Goal: Find contact information: Find contact information

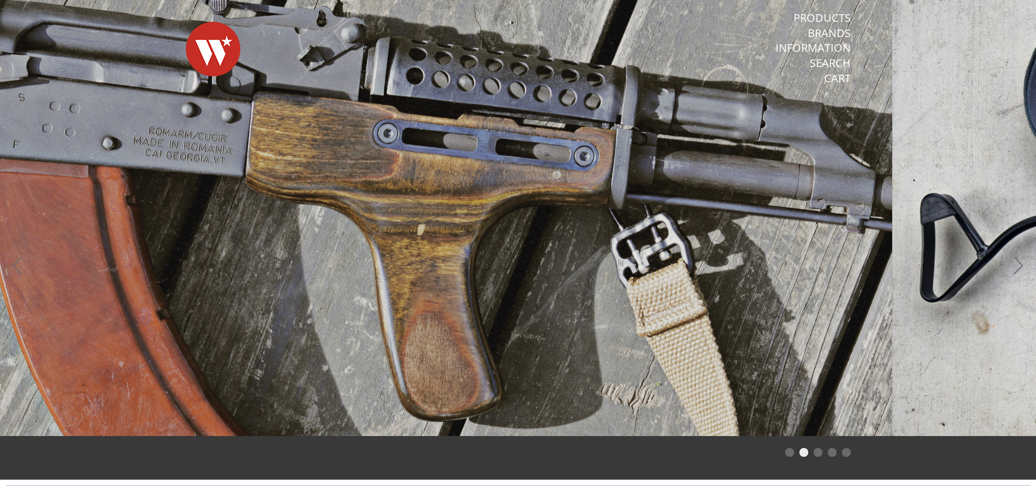
click at [9, 135] on span at bounding box center [374, 218] width 1036 height 436
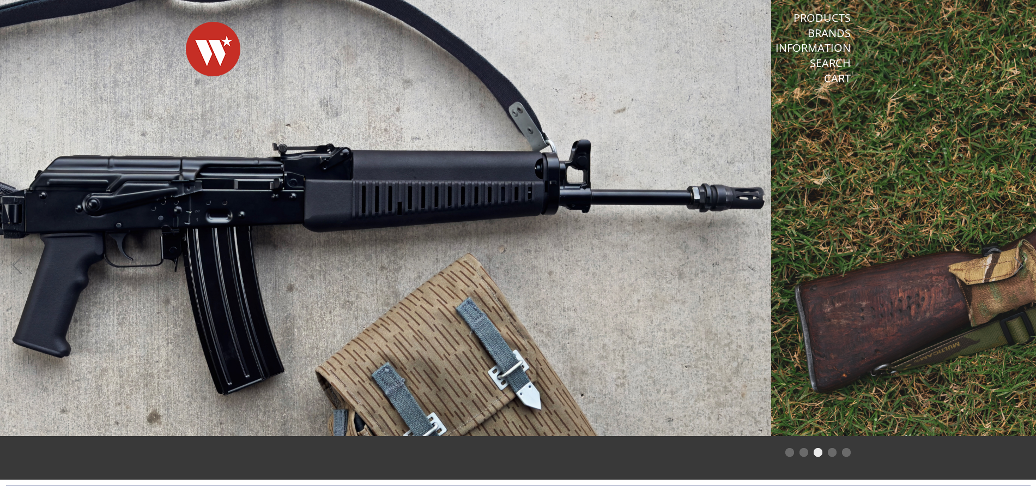
click at [216, 169] on span at bounding box center [253, 218] width 1036 height 436
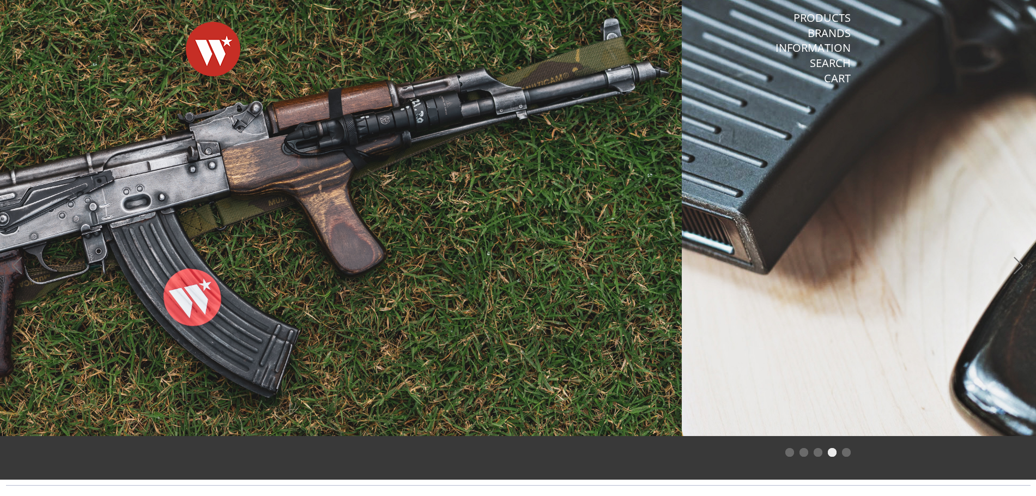
click at [72, 216] on span at bounding box center [164, 218] width 1036 height 436
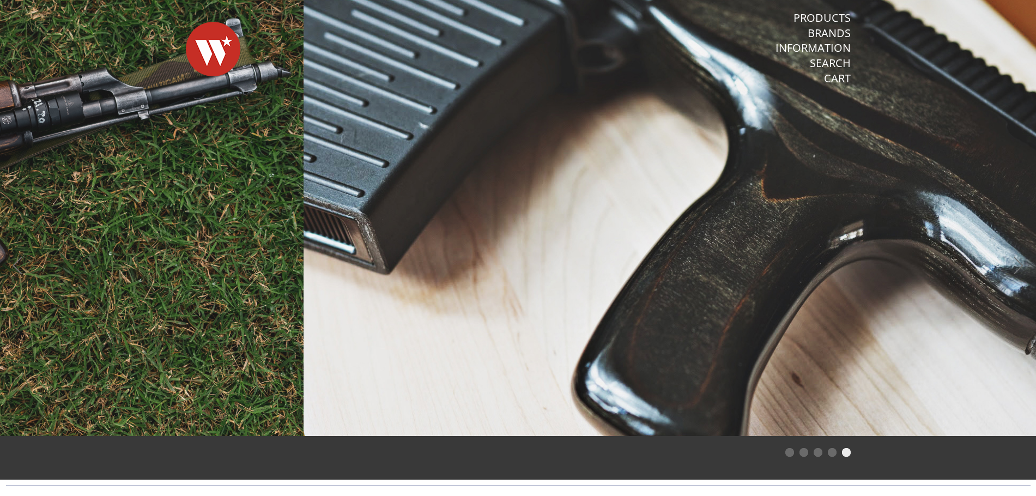
click at [526, 205] on span at bounding box center [822, 218] width 1036 height 436
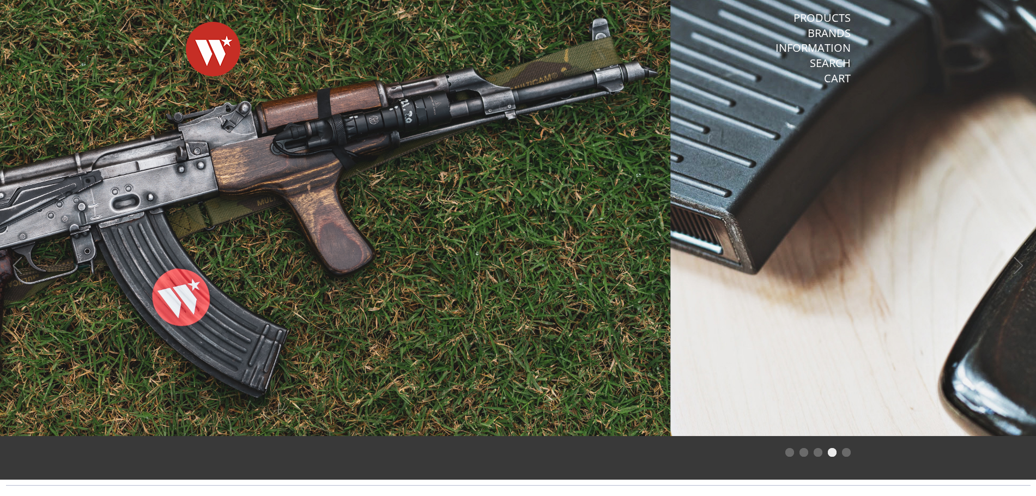
click at [137, 204] on span at bounding box center [152, 218] width 1036 height 436
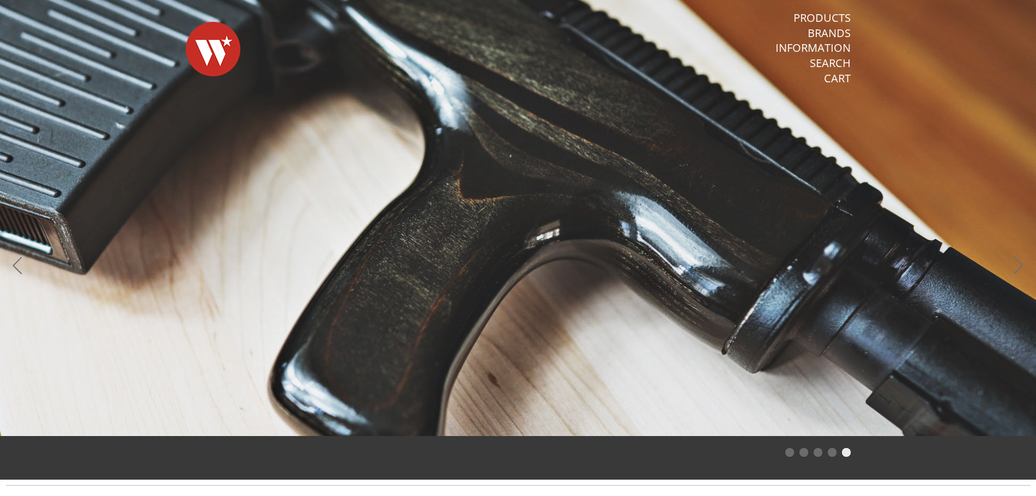
click at [999, 229] on span at bounding box center [518, 218] width 1036 height 436
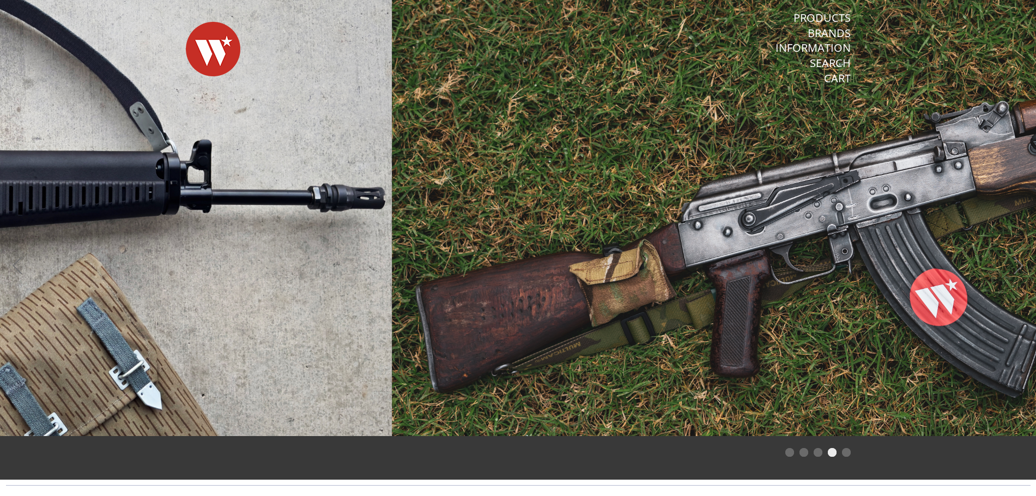
click at [904, 274] on span at bounding box center [910, 218] width 1036 height 436
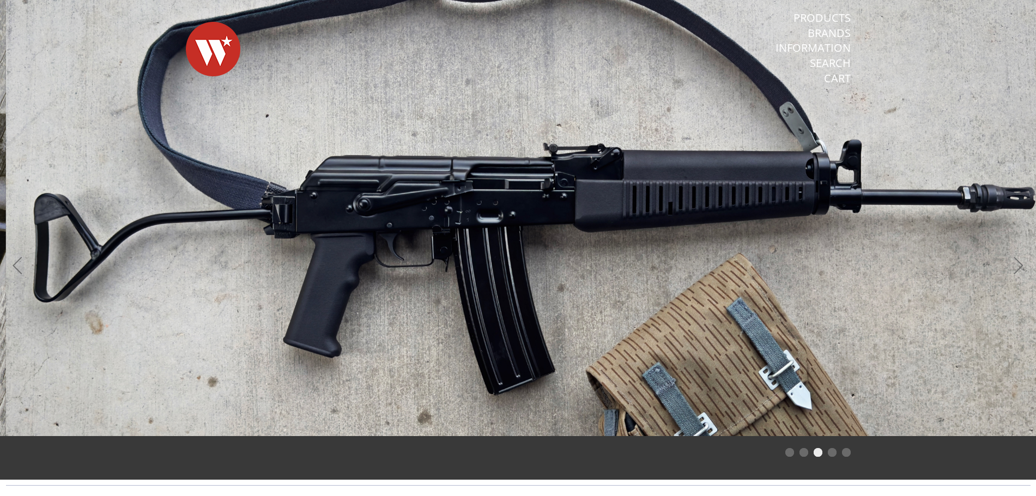
click at [768, 302] on span at bounding box center [524, 218] width 1036 height 436
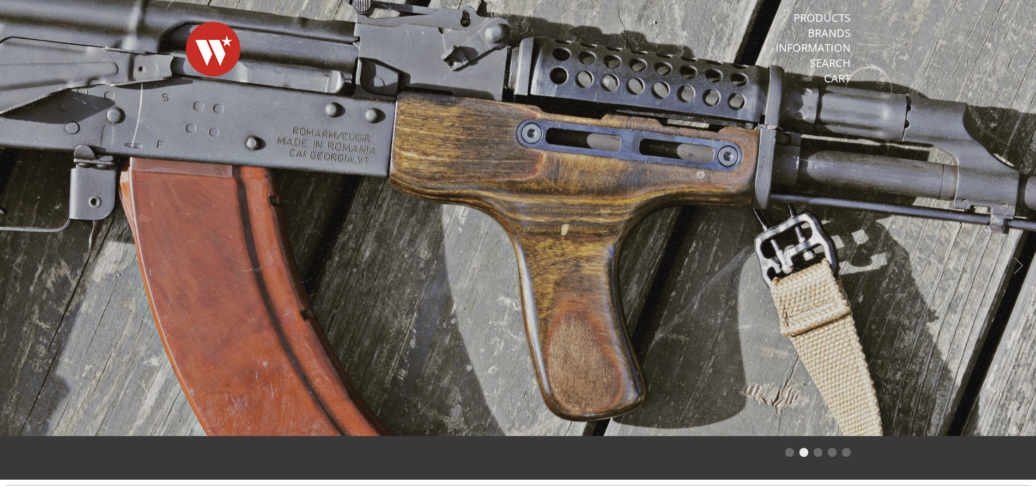
click at [775, 309] on span at bounding box center [518, 218] width 1036 height 436
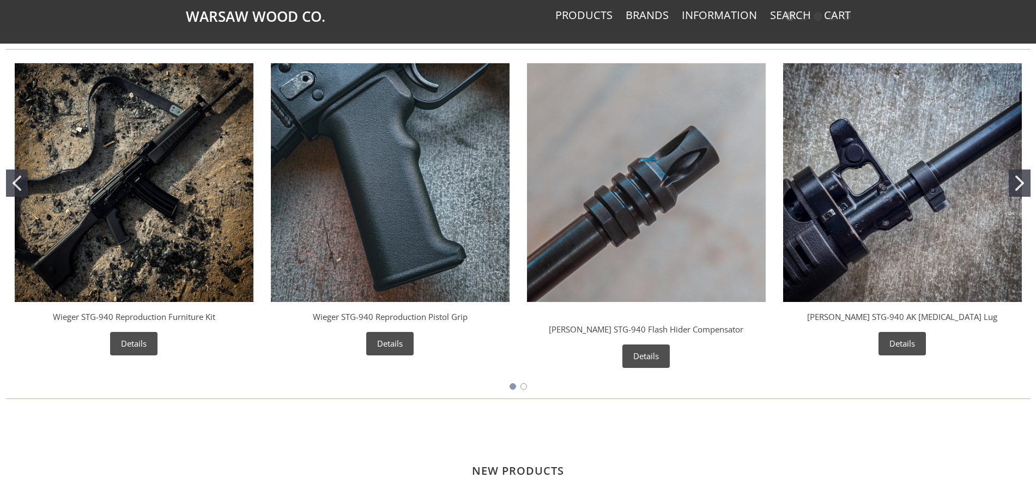
scroll to position [381, 0]
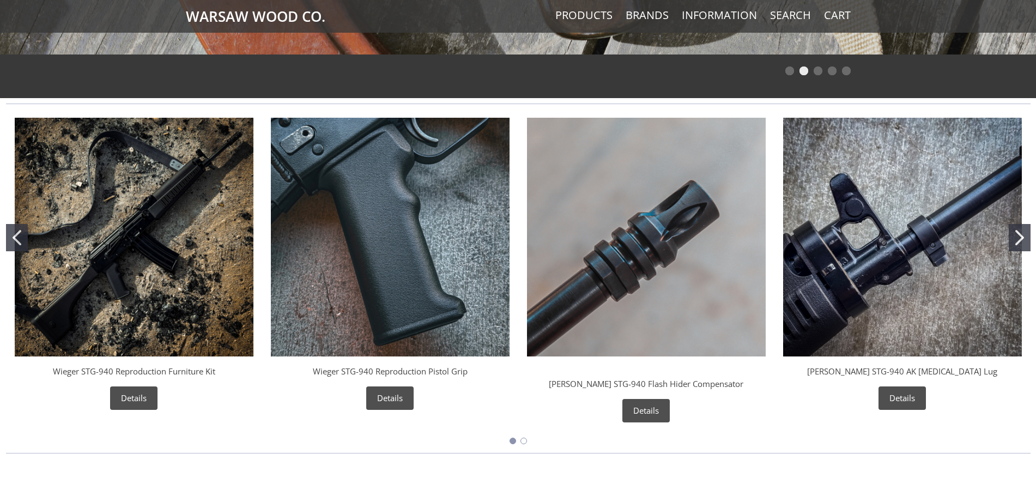
click at [1017, 237] on icon "Go to slide 2" at bounding box center [1019, 237] width 9 height 15
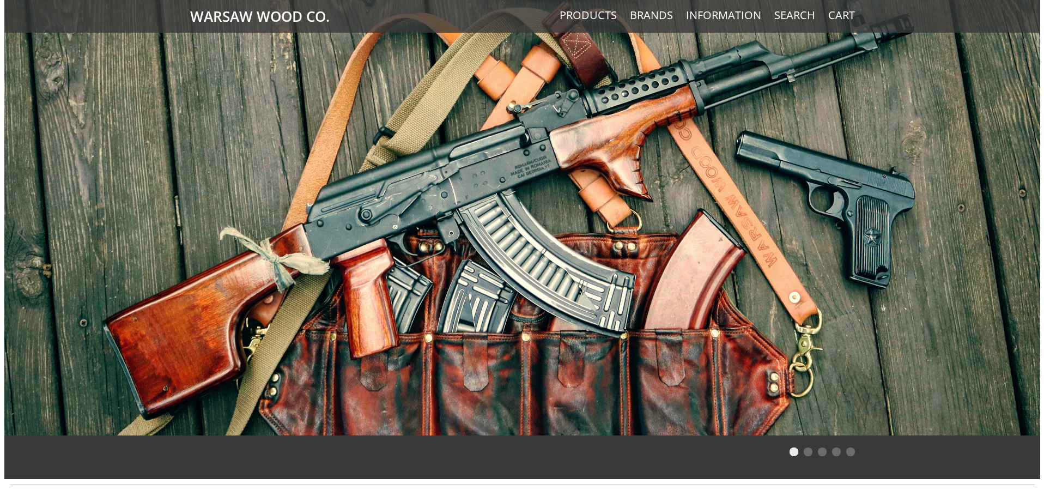
scroll to position [0, 0]
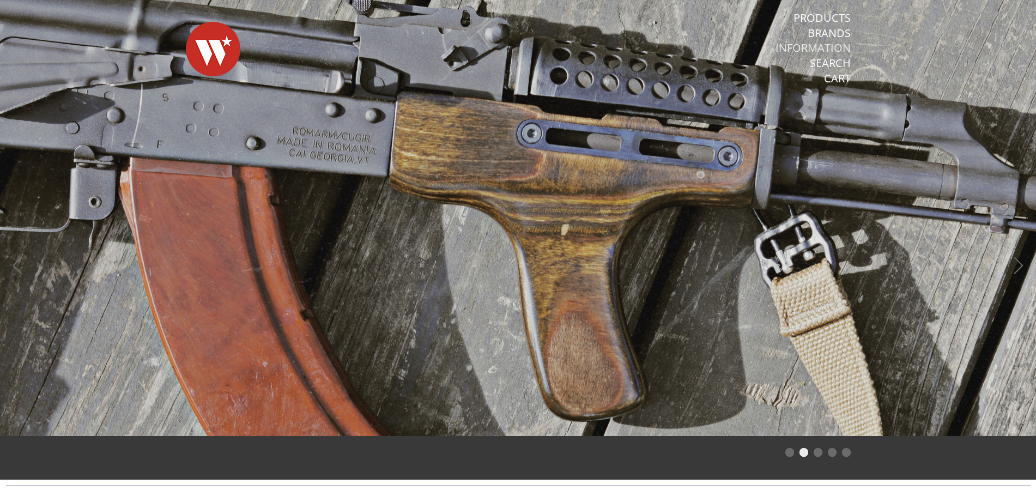
click at [831, 47] on link "Information" at bounding box center [812, 48] width 75 height 14
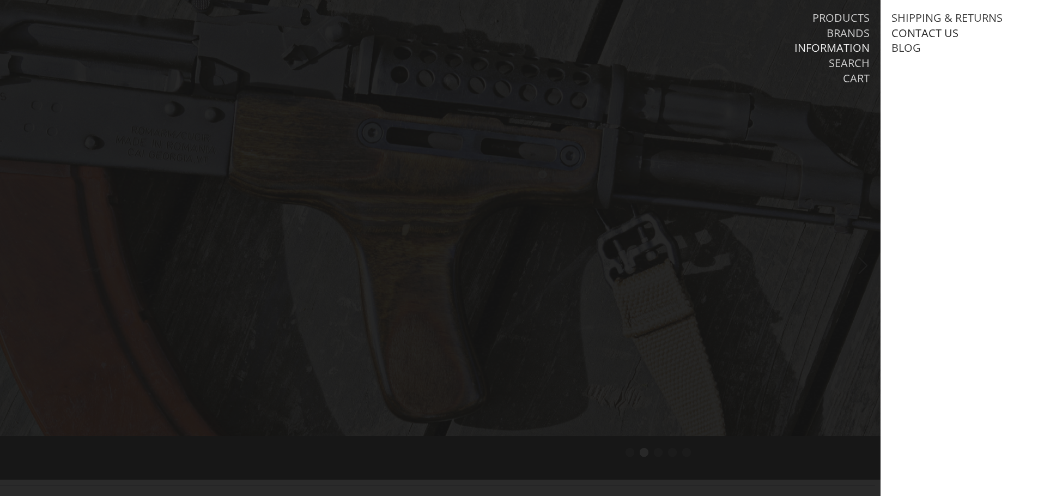
click at [911, 29] on link "Contact Us" at bounding box center [925, 33] width 67 height 14
